Goal: Information Seeking & Learning: Learn about a topic

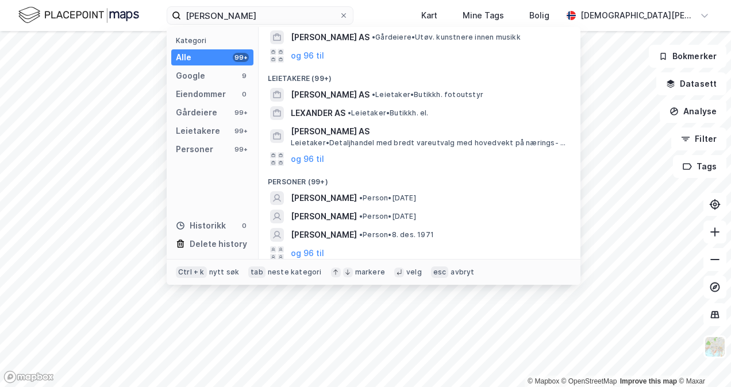
scroll to position [153, 0]
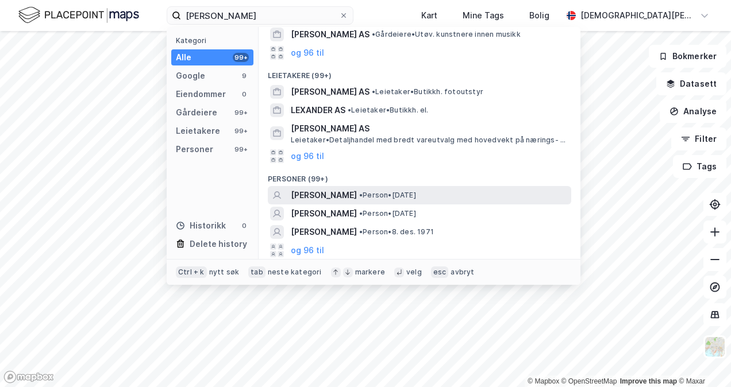
click at [357, 194] on span "[PERSON_NAME]" at bounding box center [324, 195] width 66 height 14
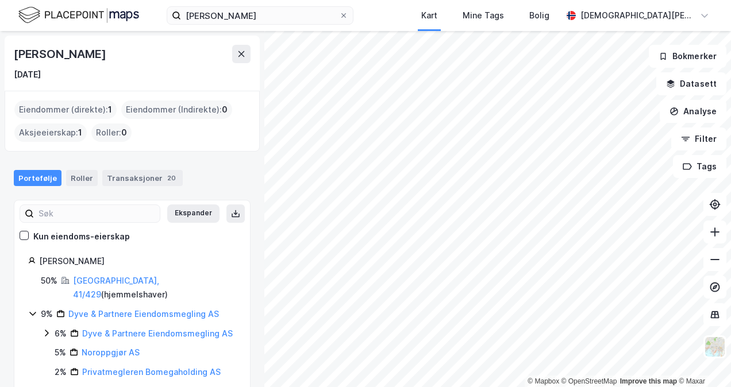
click at [428, 28] on div "[PERSON_NAME] Kart Mine Tags Bolig [PERSON_NAME] © Mapbox © OpenStreetMap Impro…" at bounding box center [365, 193] width 731 height 387
click at [717, 241] on button at bounding box center [714, 232] width 23 height 23
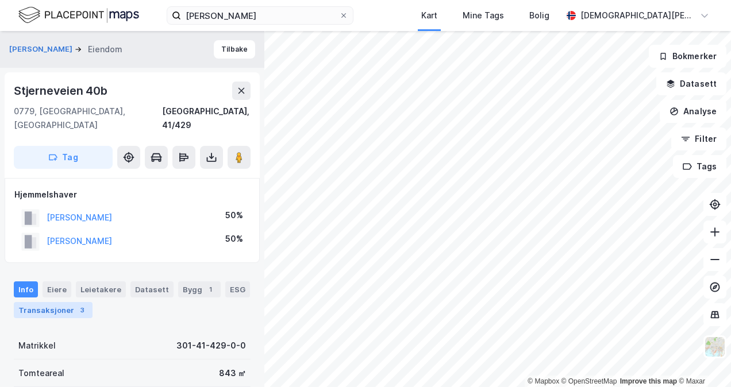
click at [60, 302] on div "Transaksjoner 3" at bounding box center [53, 310] width 79 height 16
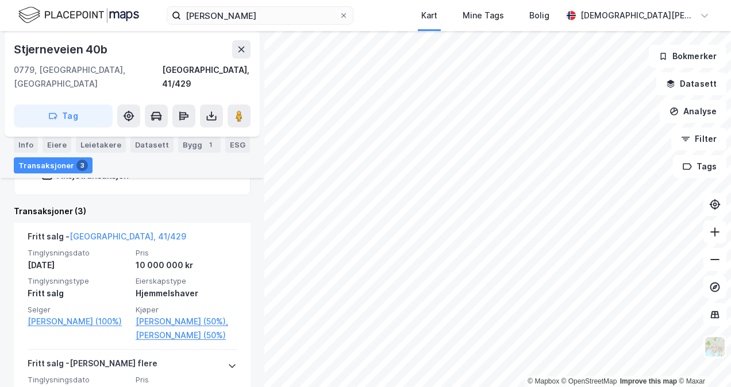
scroll to position [311, 0]
click at [244, 13] on input "[PERSON_NAME]" at bounding box center [260, 15] width 158 height 17
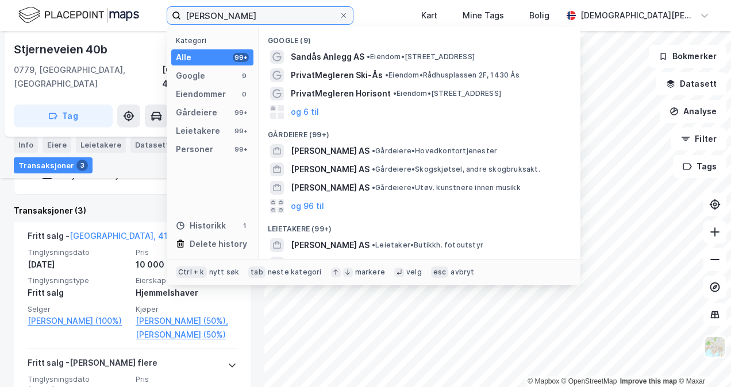
click at [244, 13] on input "[PERSON_NAME]" at bounding box center [260, 15] width 158 height 17
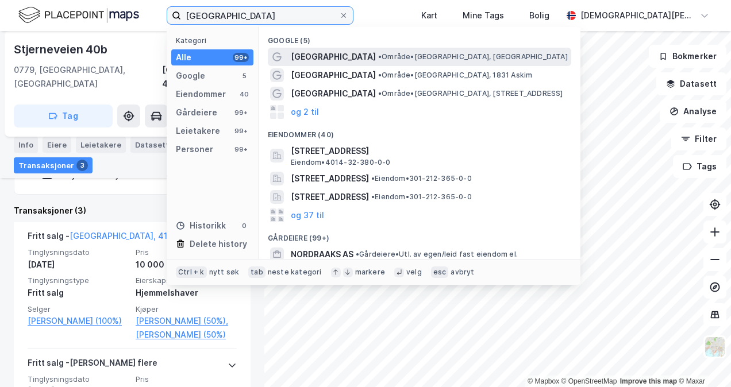
type input "[GEOGRAPHIC_DATA]"
click at [379, 59] on span "• Område • [GEOGRAPHIC_DATA], [GEOGRAPHIC_DATA]" at bounding box center [473, 56] width 190 height 9
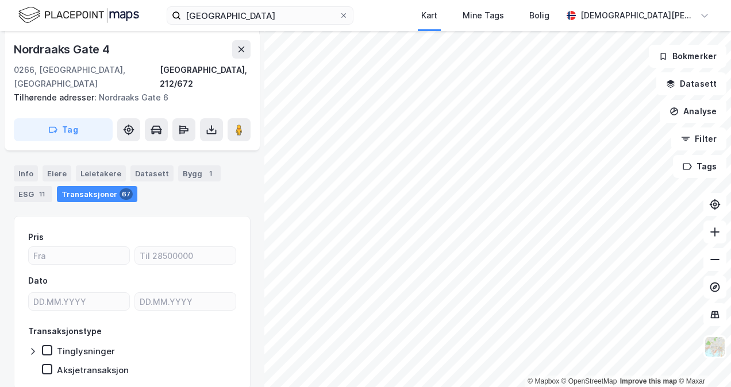
scroll to position [150, 0]
click at [192, 166] on div "Bygg 1" at bounding box center [199, 174] width 43 height 16
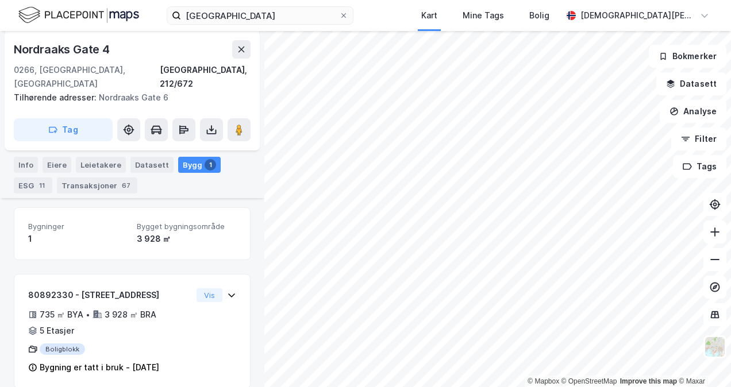
scroll to position [160, 0]
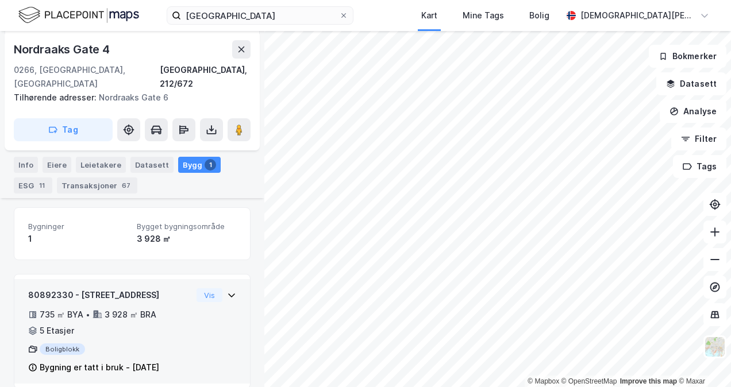
click at [226, 288] on div "Vis" at bounding box center [216, 295] width 40 height 14
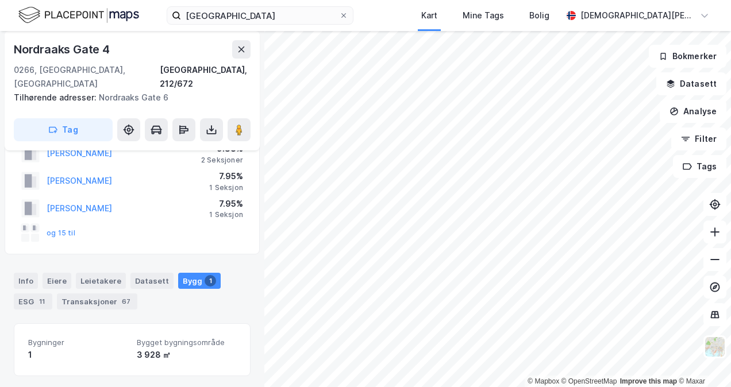
scroll to position [0, 0]
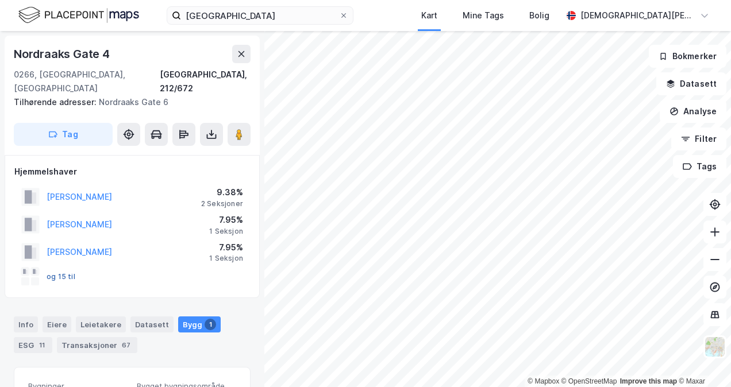
click at [0, 0] on button "og 15 til" at bounding box center [0, 0] width 0 height 0
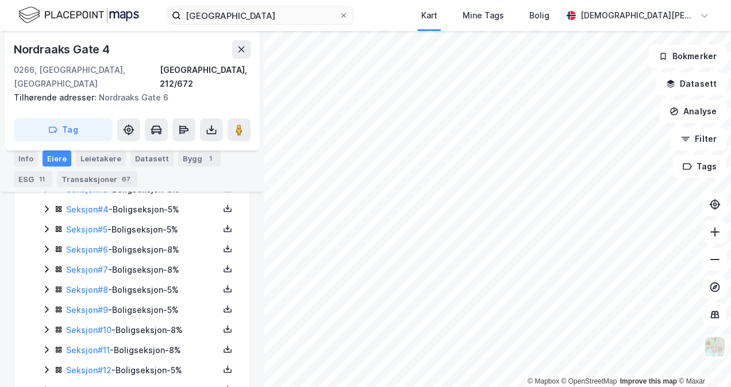
scroll to position [382, 0]
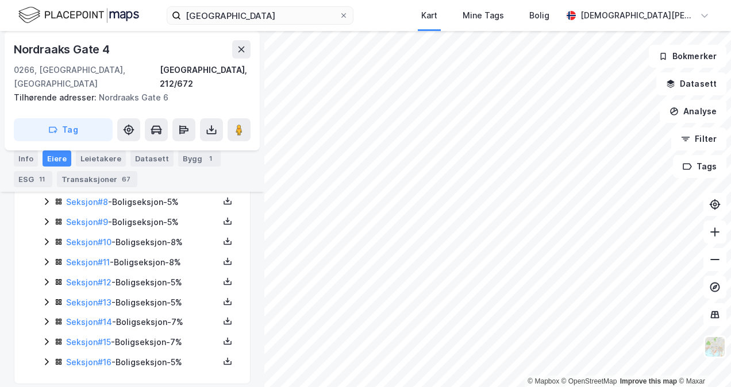
click at [46, 317] on icon at bounding box center [46, 321] width 9 height 9
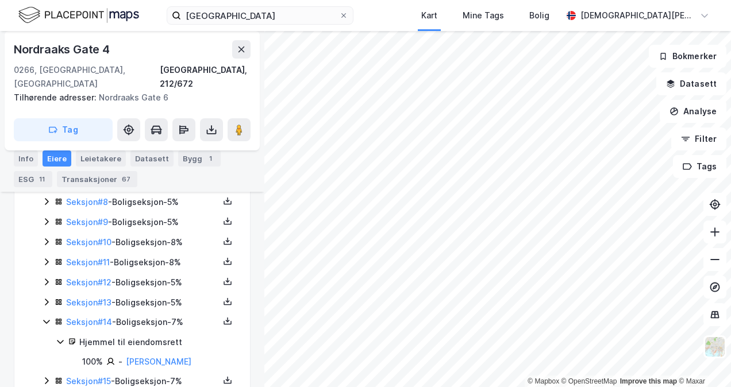
click at [46, 317] on icon at bounding box center [46, 321] width 9 height 9
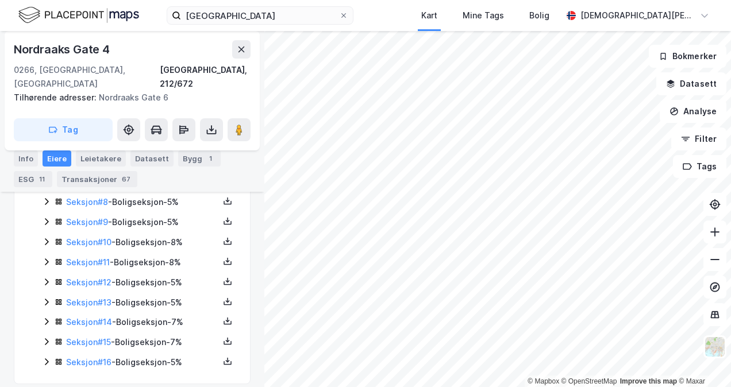
click at [48, 337] on icon at bounding box center [46, 341] width 9 height 9
click at [45, 257] on icon at bounding box center [46, 261] width 9 height 9
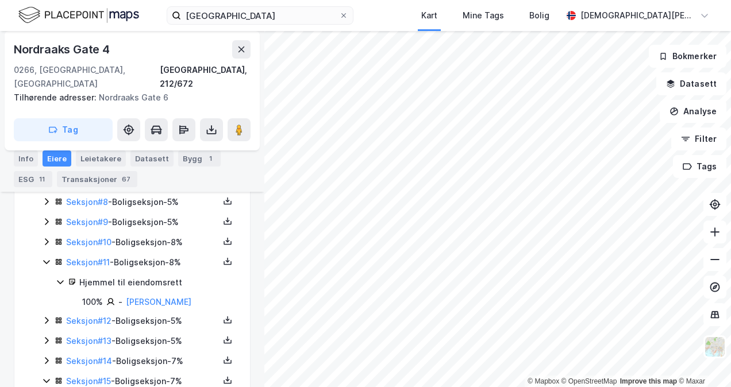
click at [45, 257] on icon at bounding box center [46, 261] width 9 height 9
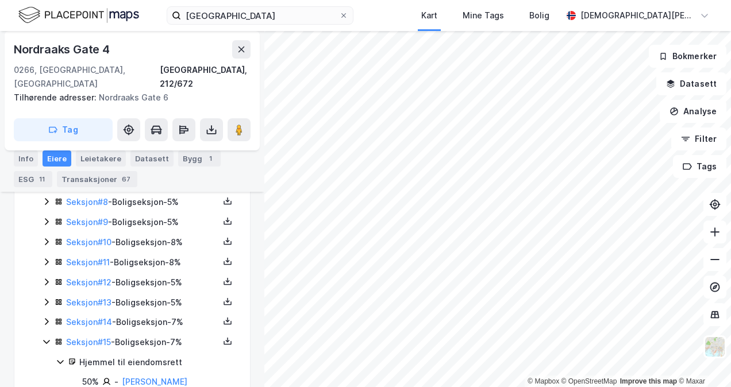
click at [46, 238] on icon at bounding box center [46, 241] width 3 height 7
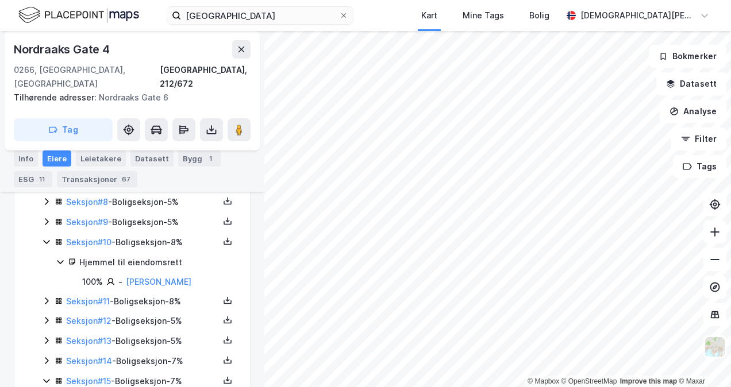
click at [46, 237] on icon at bounding box center [46, 241] width 9 height 9
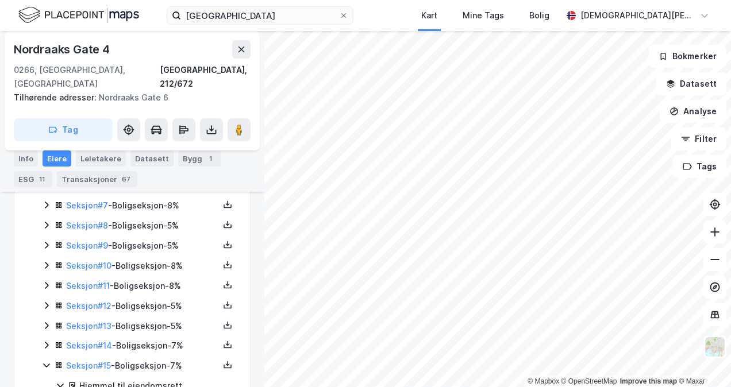
scroll to position [364, 0]
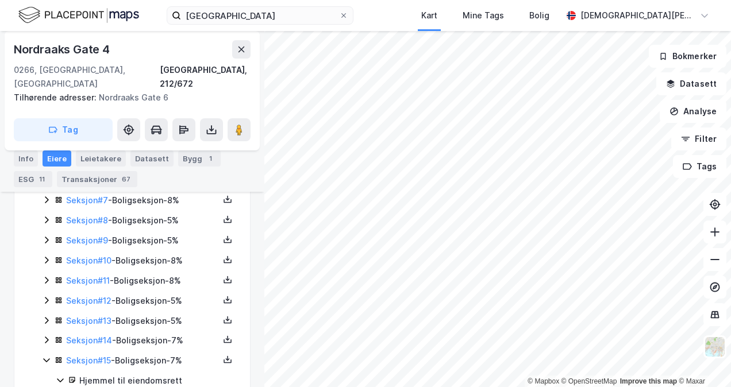
click at [48, 256] on icon at bounding box center [46, 260] width 9 height 9
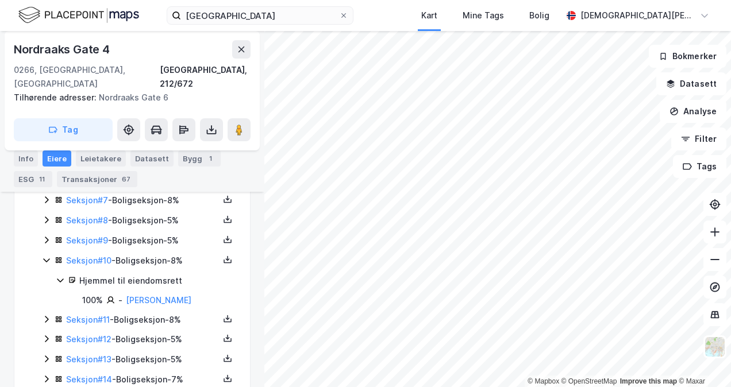
click at [48, 256] on icon at bounding box center [46, 260] width 9 height 9
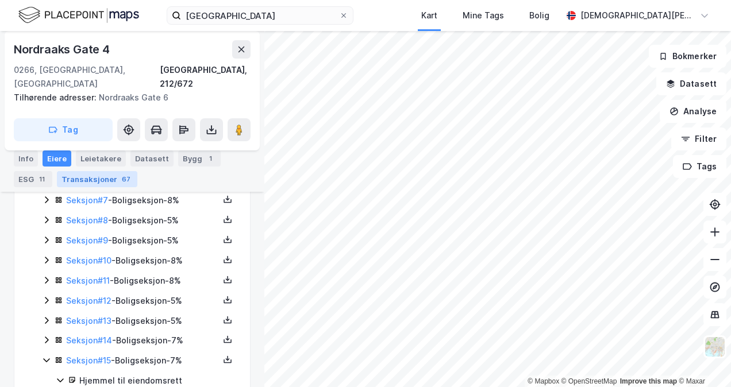
click at [106, 180] on div "Transaksjoner 67" at bounding box center [97, 179] width 80 height 16
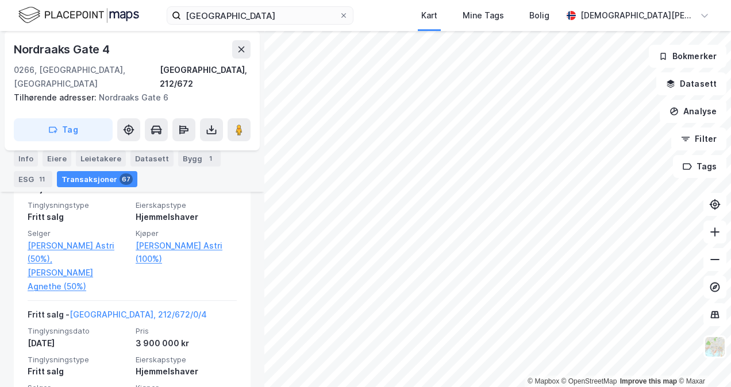
scroll to position [5472, 0]
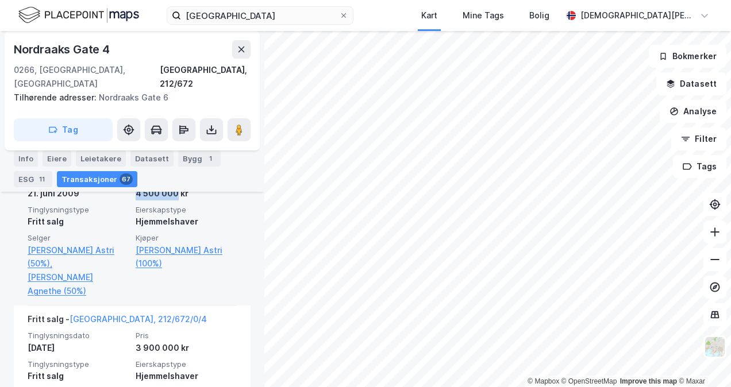
drag, startPoint x: 132, startPoint y: 232, endPoint x: 173, endPoint y: 232, distance: 40.8
click at [173, 200] on div "4 500 000 kr" at bounding box center [186, 194] width 101 height 14
click at [71, 298] on link "[PERSON_NAME] Agnethe (50%)" at bounding box center [78, 285] width 101 height 28
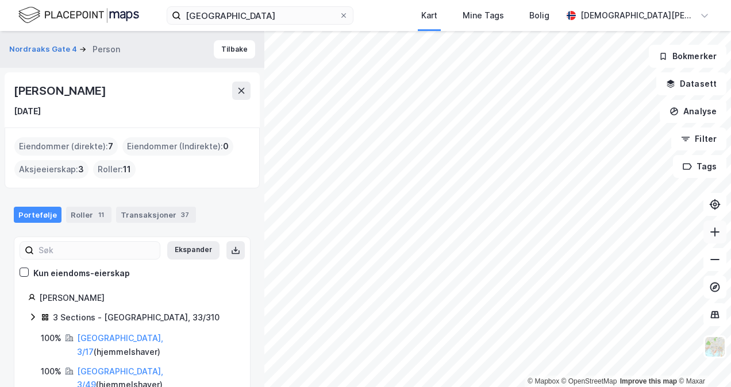
click at [713, 233] on icon at bounding box center [714, 231] width 11 height 11
click at [711, 241] on button at bounding box center [714, 232] width 23 height 23
click at [708, 237] on button at bounding box center [714, 232] width 23 height 23
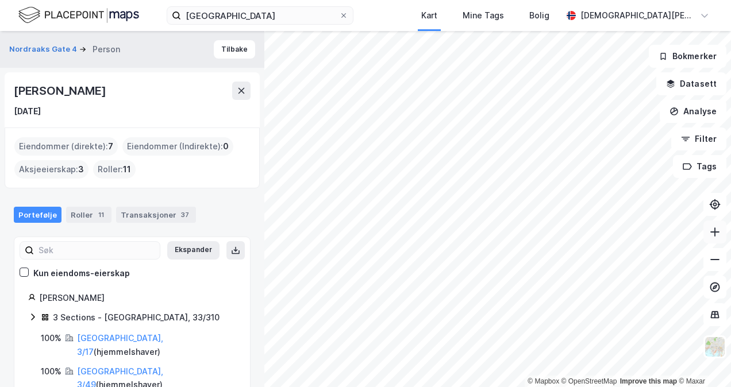
click at [708, 237] on button at bounding box center [714, 232] width 23 height 23
click at [711, 232] on icon at bounding box center [714, 231] width 9 height 1
click at [709, 240] on button at bounding box center [714, 232] width 23 height 23
click at [711, 238] on button at bounding box center [714, 232] width 23 height 23
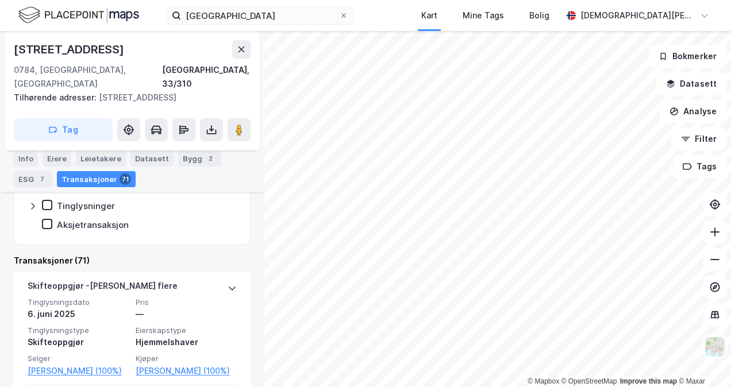
scroll to position [351, 0]
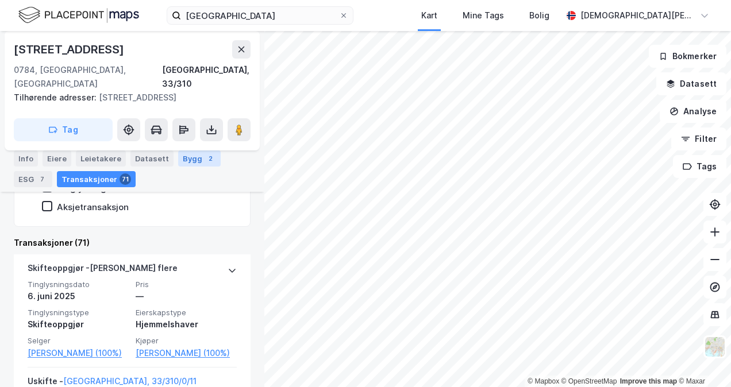
click at [194, 164] on div "Bygg 2" at bounding box center [199, 158] width 43 height 16
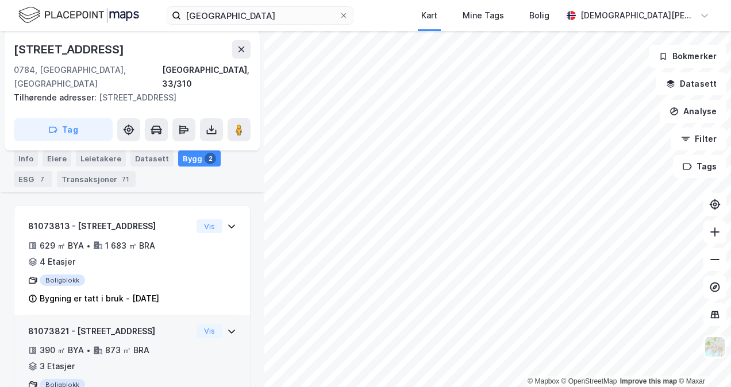
scroll to position [265, 0]
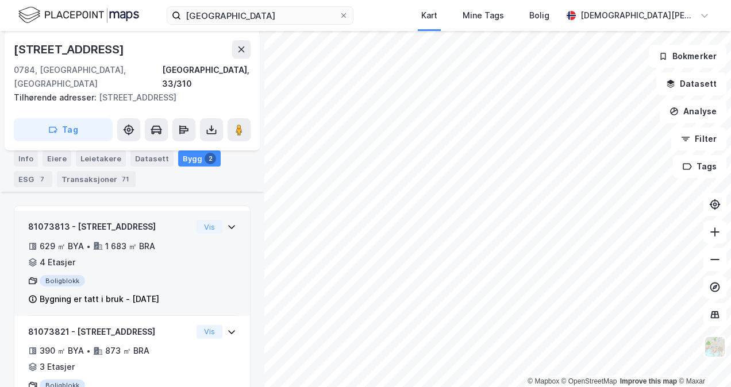
click at [227, 222] on icon at bounding box center [231, 226] width 9 height 9
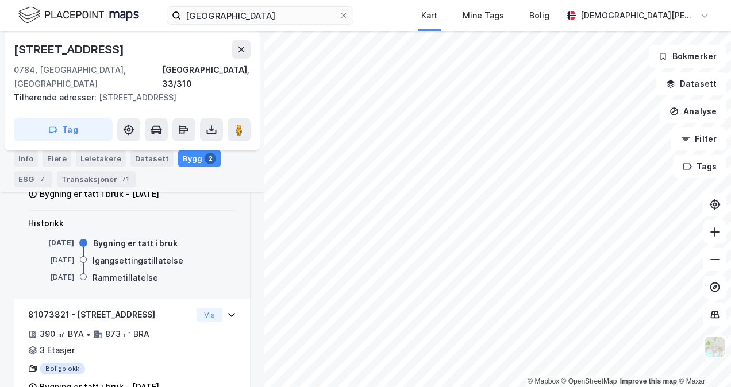
scroll to position [389, 0]
